Goal: Contribute content: Add original content to the website for others to see

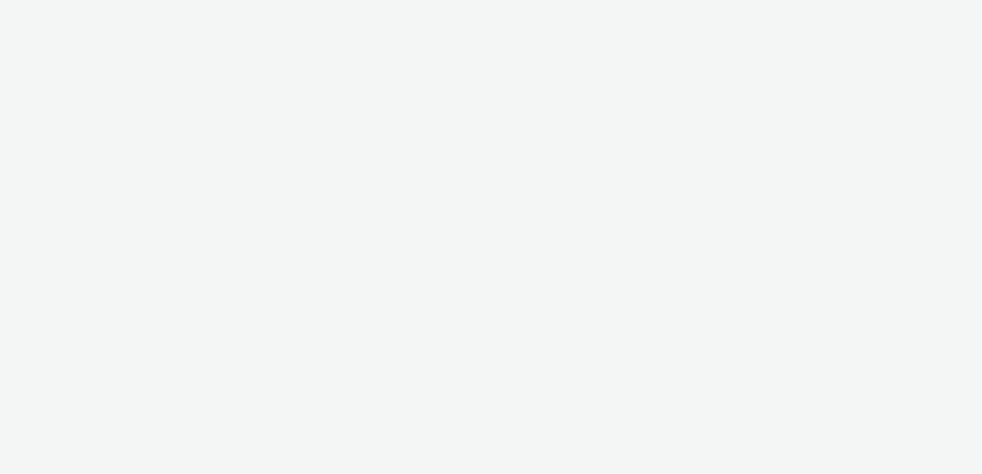
select select "ac009755-aa48-4799-8050-7a339a378eb8"
select select "79162ed7-0017-4339-93b0-3399b708648f"
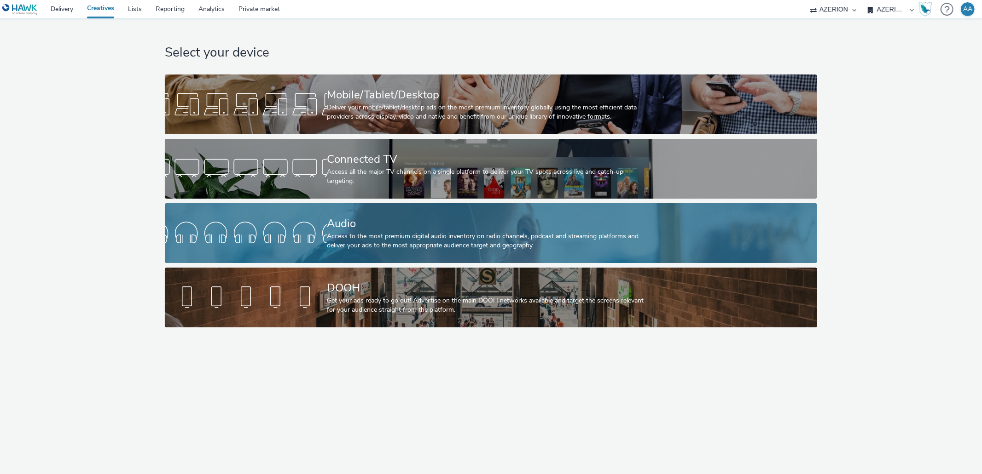
click at [378, 234] on div "Access to the most premium digital audio inventory on radio channels, podcast a…" at bounding box center [489, 241] width 324 height 19
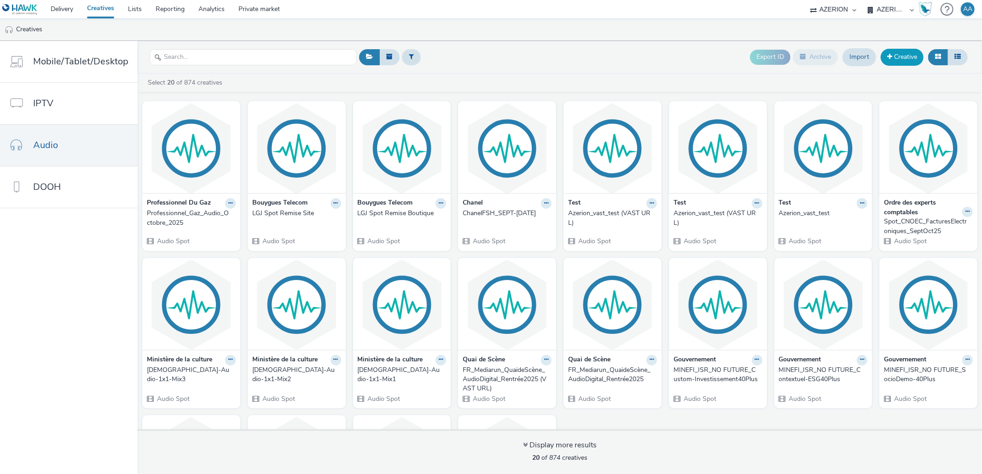
click at [888, 61] on link "Creative" at bounding box center [901, 57] width 43 height 17
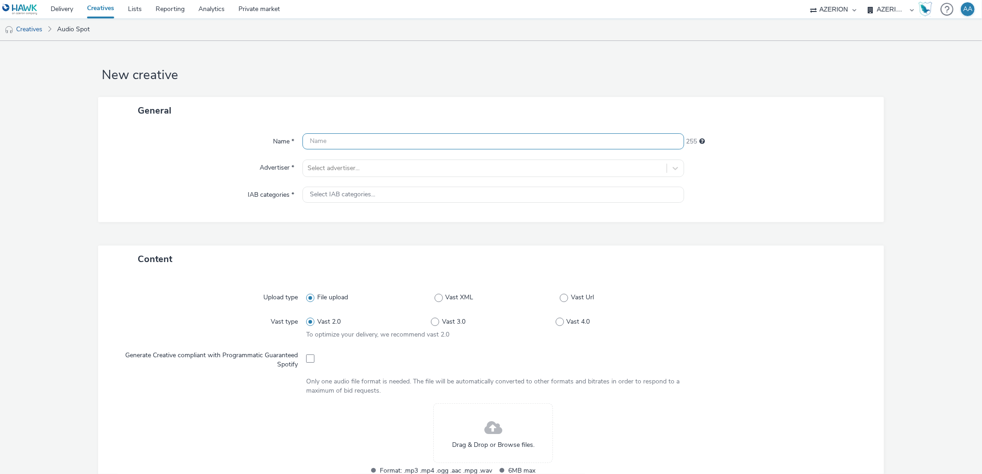
click at [366, 138] on input "text" at bounding box center [492, 141] width 381 height 16
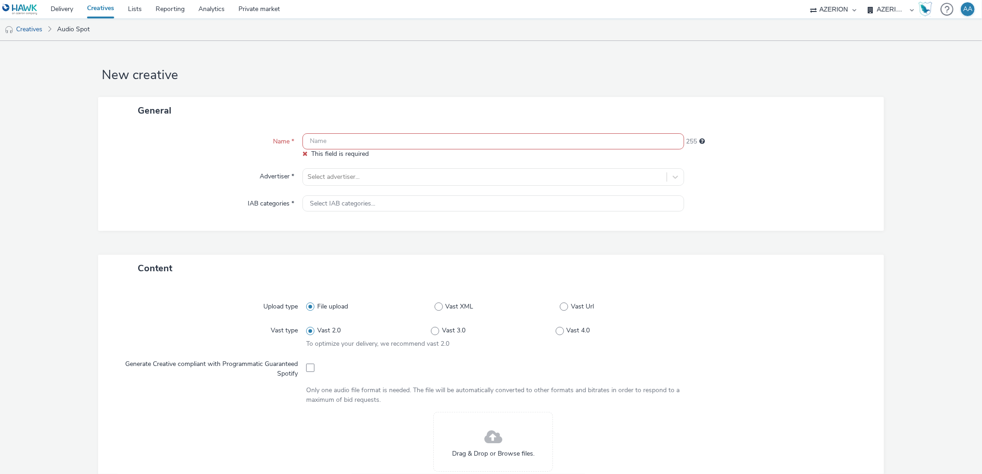
paste input "FR_CMIMedia_OT [GEOGRAPHIC_DATA]"
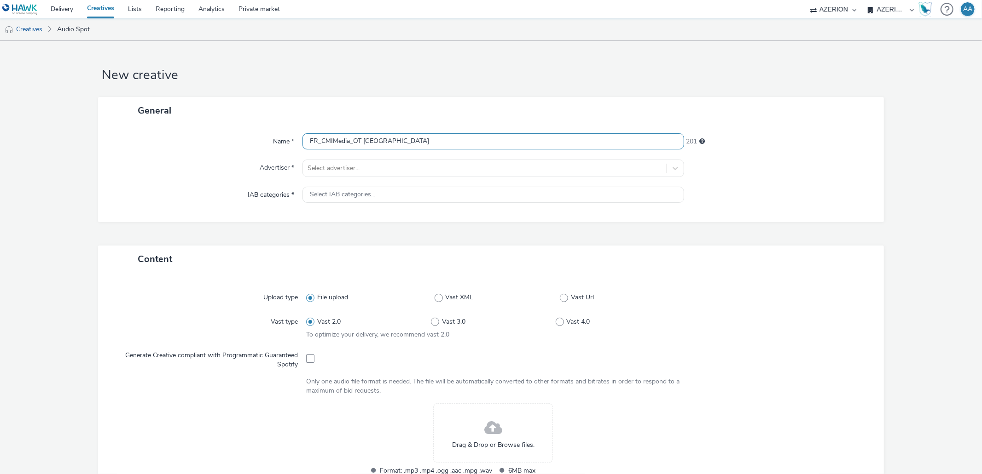
drag, startPoint x: 352, startPoint y: 144, endPoint x: 278, endPoint y: 141, distance: 74.6
click at [278, 138] on div "Name * FR_CMIMedia_OT [GEOGRAPHIC_DATA] 201" at bounding box center [490, 141] width 767 height 17
click at [452, 142] on input "OT Marseille_MarsATable_Audio_SeptOct_2025" at bounding box center [492, 141] width 381 height 16
click at [436, 141] on input "OT Marseille_MarsATable_Audio_SeptOct_2025" at bounding box center [492, 141] width 381 height 16
click at [485, 147] on input "OT Marseille_MarsATable_Audio_SeptOct2025" at bounding box center [492, 141] width 381 height 16
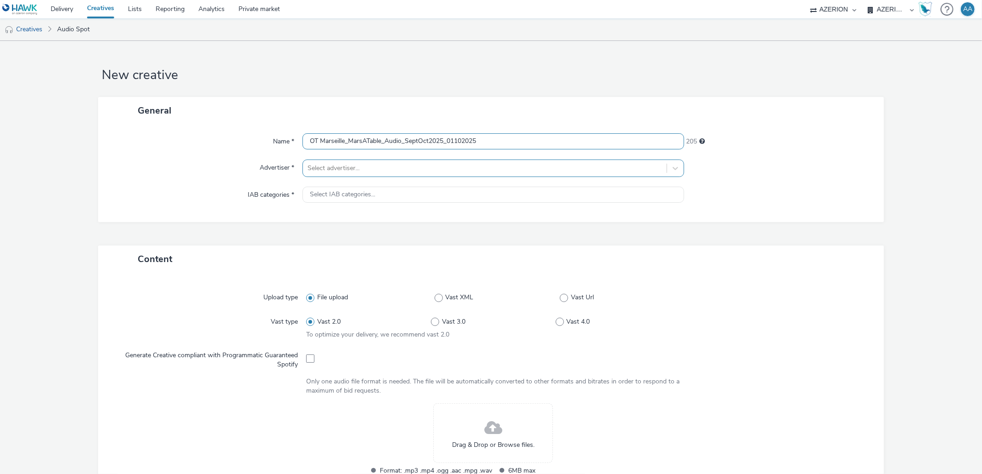
type input "OT Marseille_MarsATable_Audio_SeptOct2025_01102025"
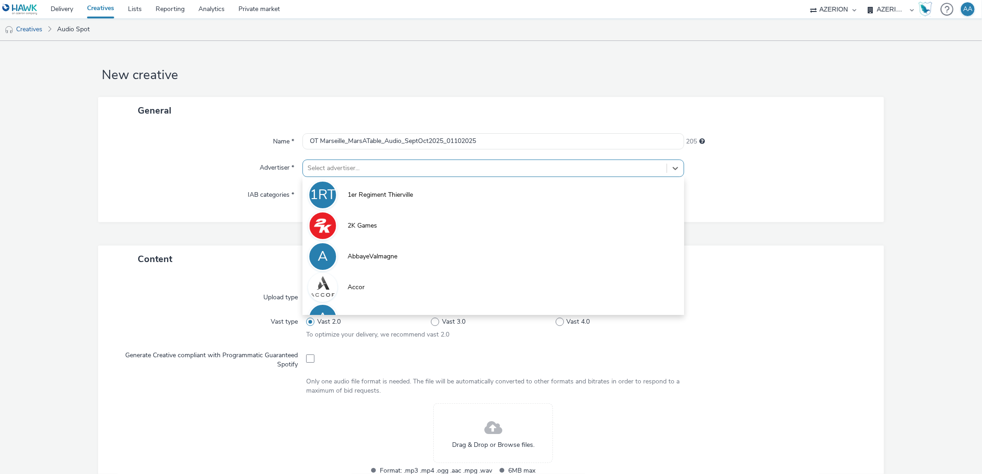
click at [482, 163] on div at bounding box center [484, 168] width 354 height 11
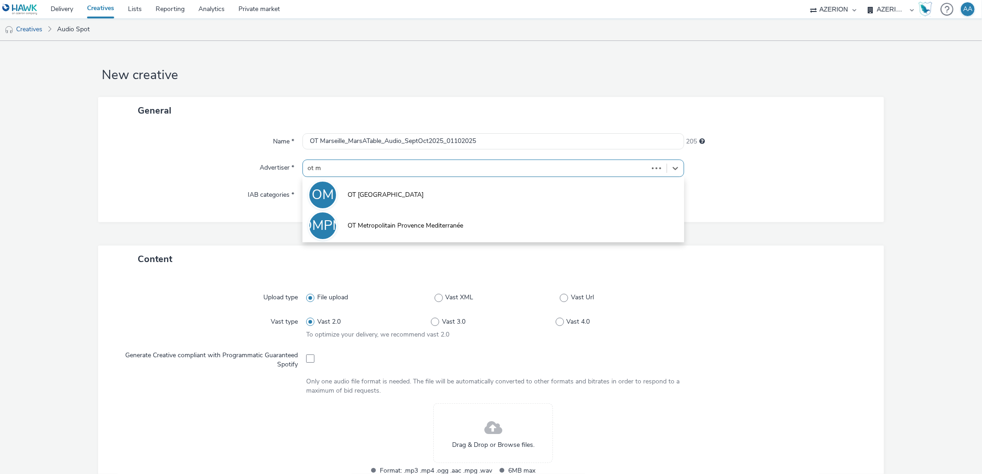
type input "ot ma"
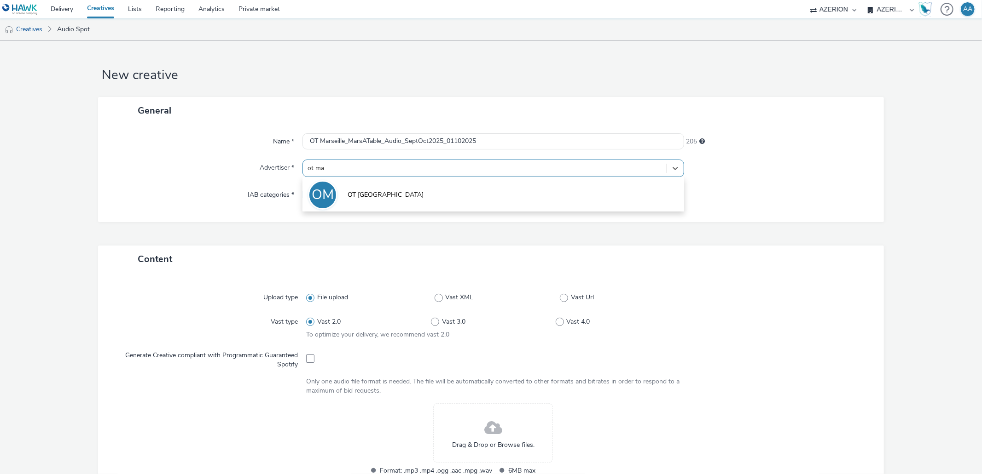
drag, startPoint x: 436, startPoint y: 193, endPoint x: 429, endPoint y: 197, distance: 8.7
click at [436, 193] on li "OM OT Marseille" at bounding box center [492, 194] width 381 height 31
type input "[URL][DOMAIN_NAME]"
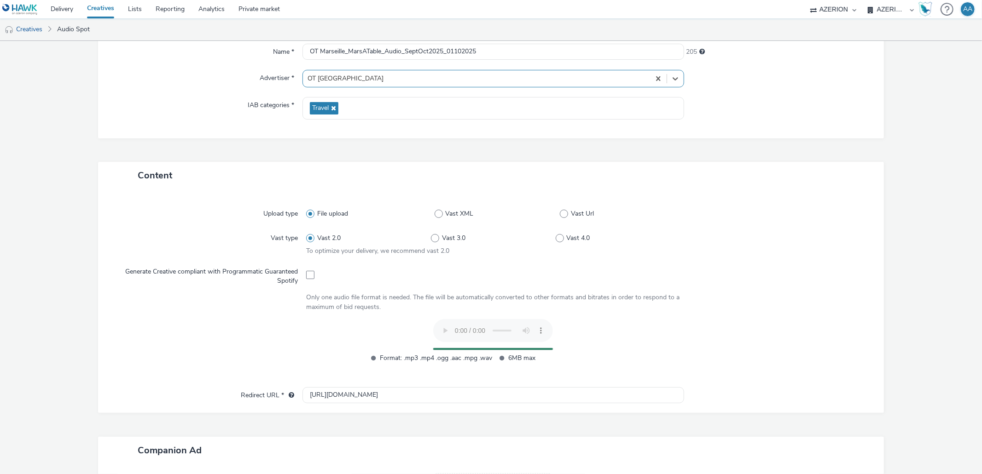
scroll to position [91, 0]
click at [306, 339] on div "Format: .mp3 .mp4 .ogg .aac .mpg .wav 6MB max" at bounding box center [493, 344] width 374 height 53
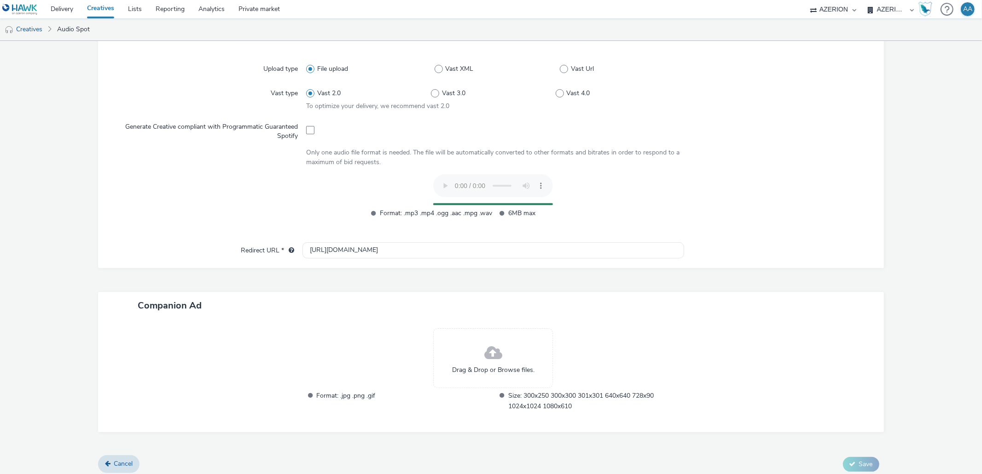
scroll to position [222, 0]
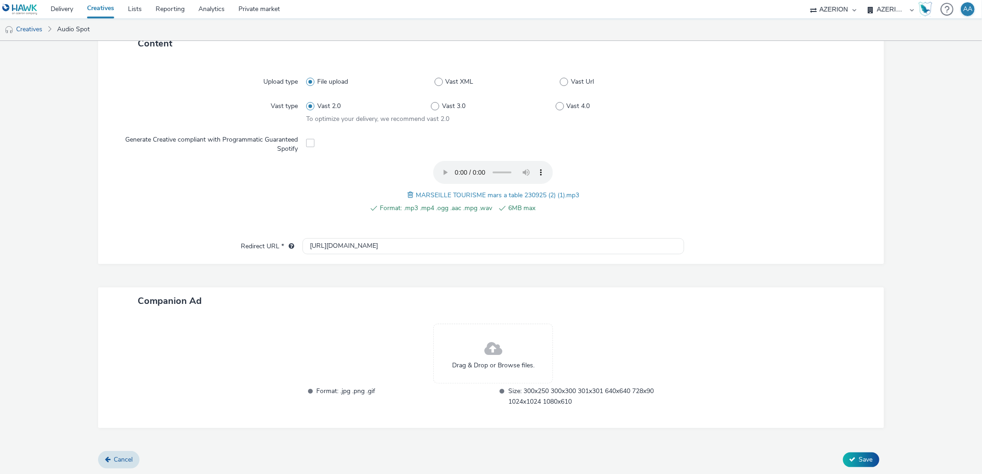
click at [851, 452] on div "Cancel Save" at bounding box center [490, 460] width 785 height 17
click at [859, 457] on span "Save" at bounding box center [866, 460] width 14 height 9
